Goal: Information Seeking & Learning: Learn about a topic

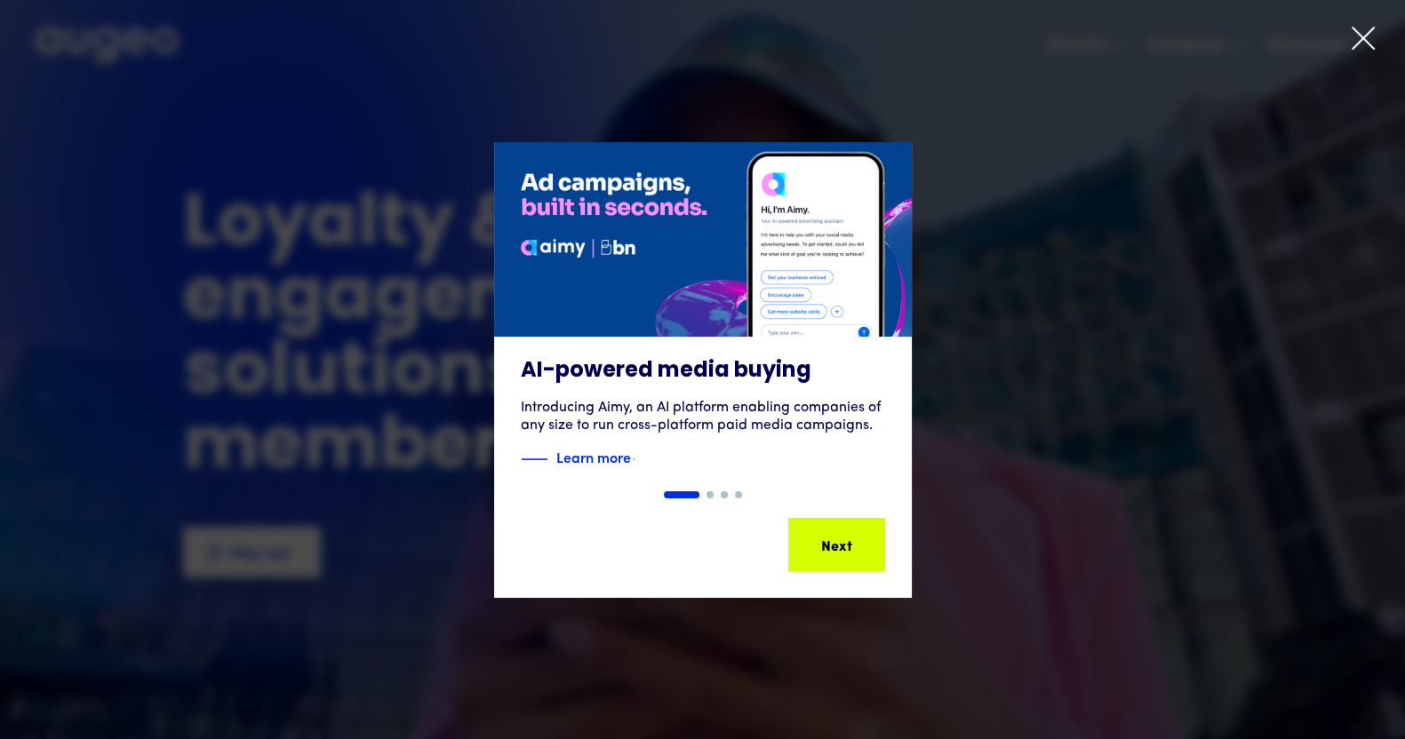
click at [1352, 45] on icon at bounding box center [1363, 38] width 27 height 27
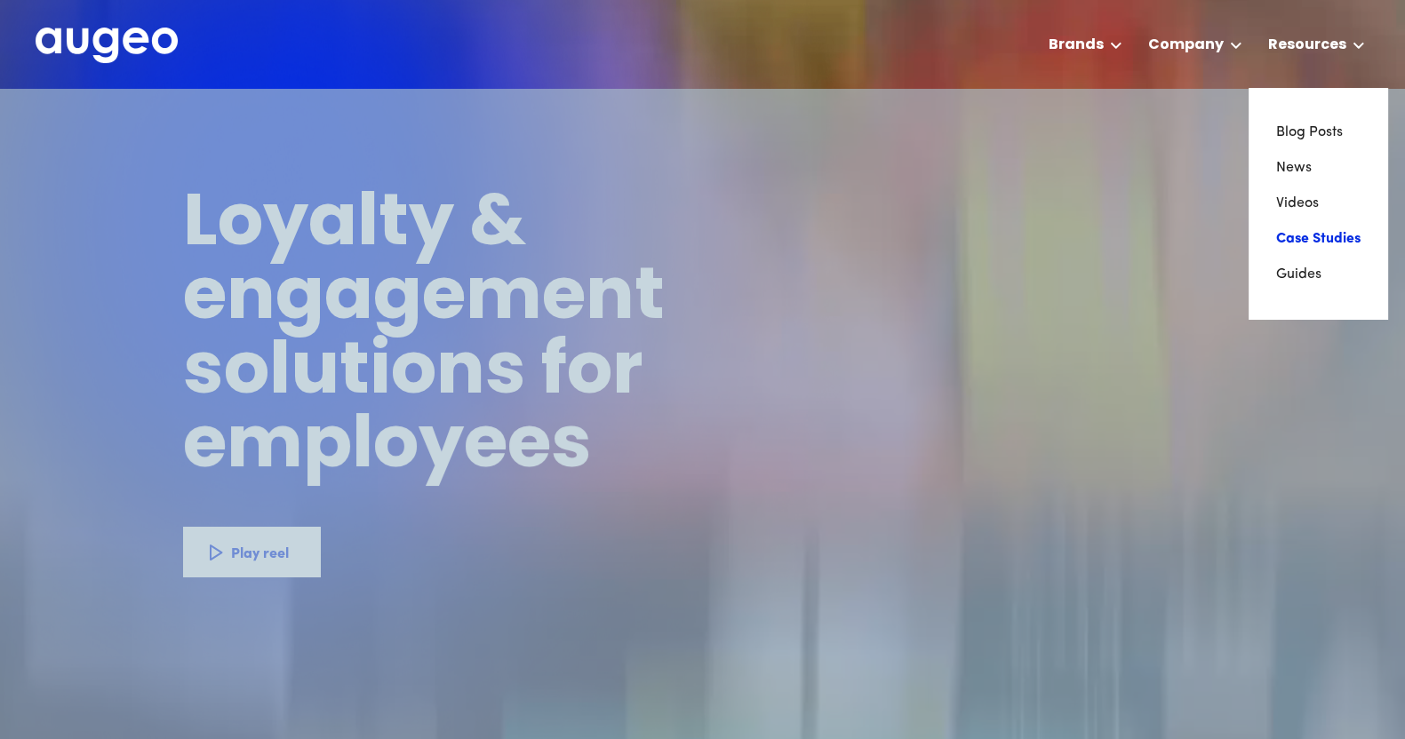
click at [1288, 246] on link "Case Studies" at bounding box center [1317, 239] width 85 height 36
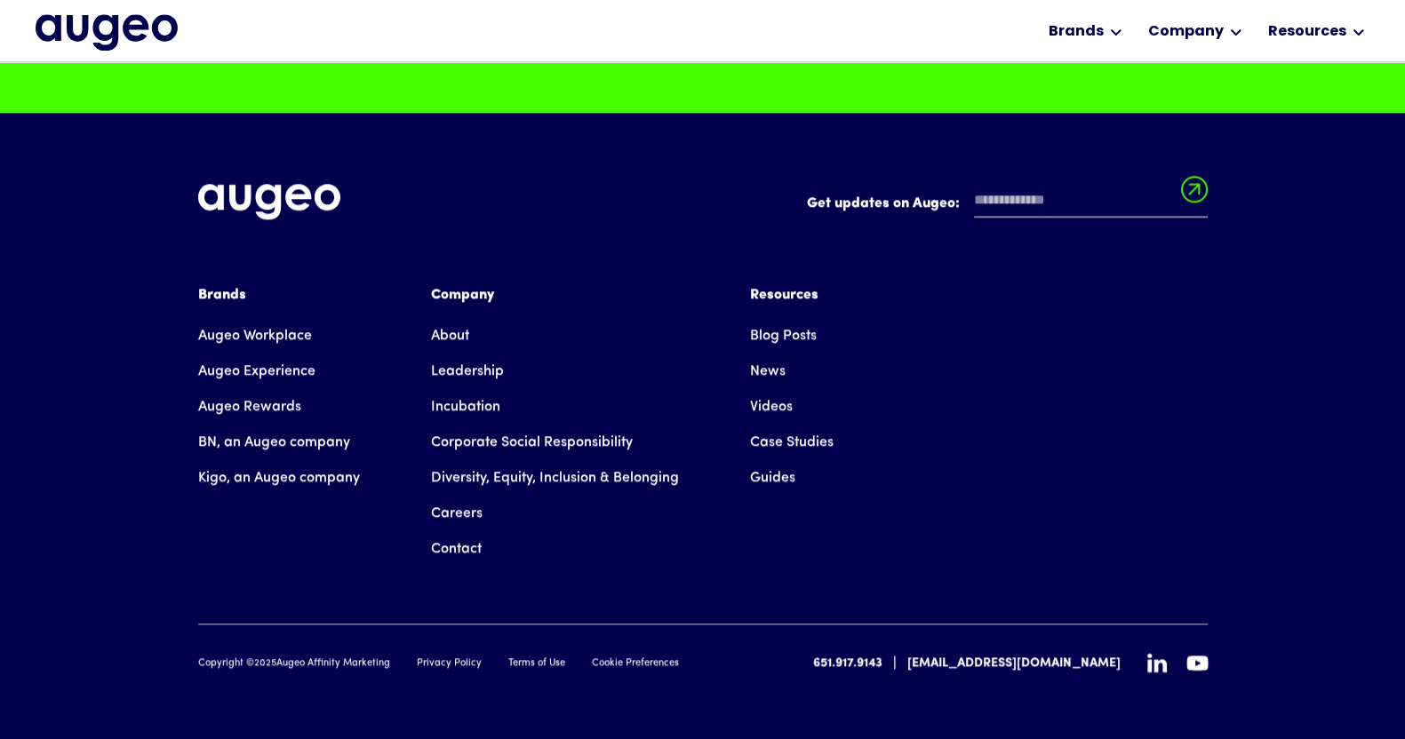
scroll to position [2124, 0]
